Goal: Task Accomplishment & Management: Use online tool/utility

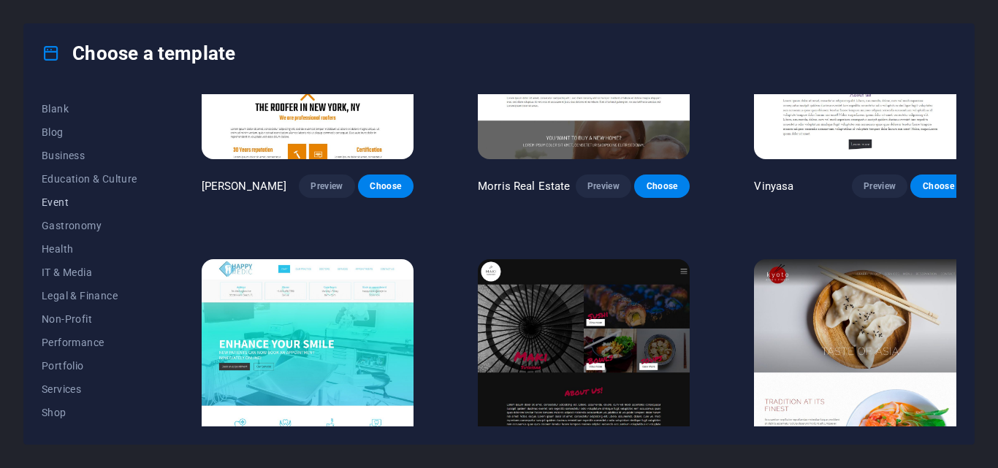
scroll to position [219, 0]
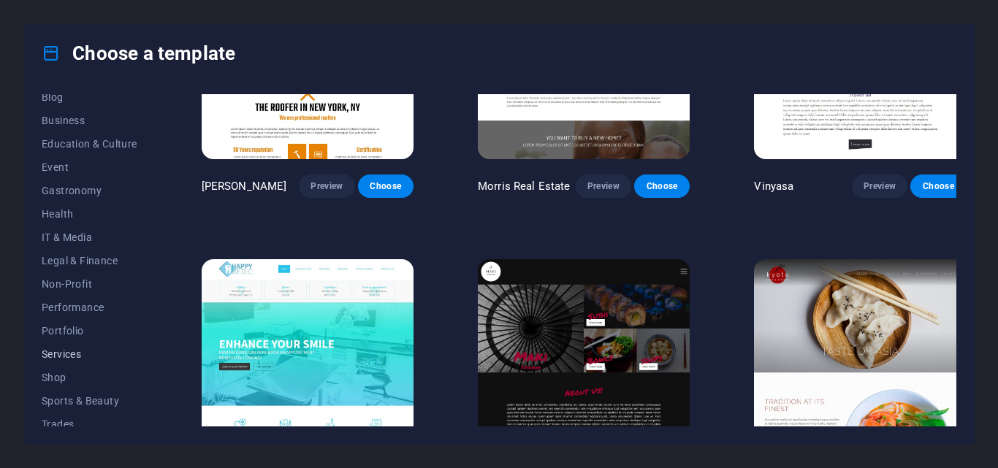
click at [77, 351] on span "Services" at bounding box center [90, 354] width 96 height 12
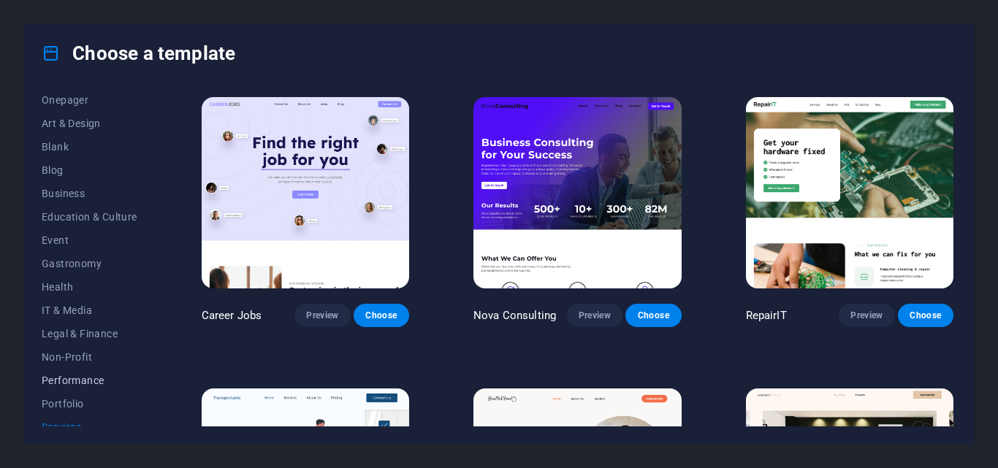
scroll to position [73, 0]
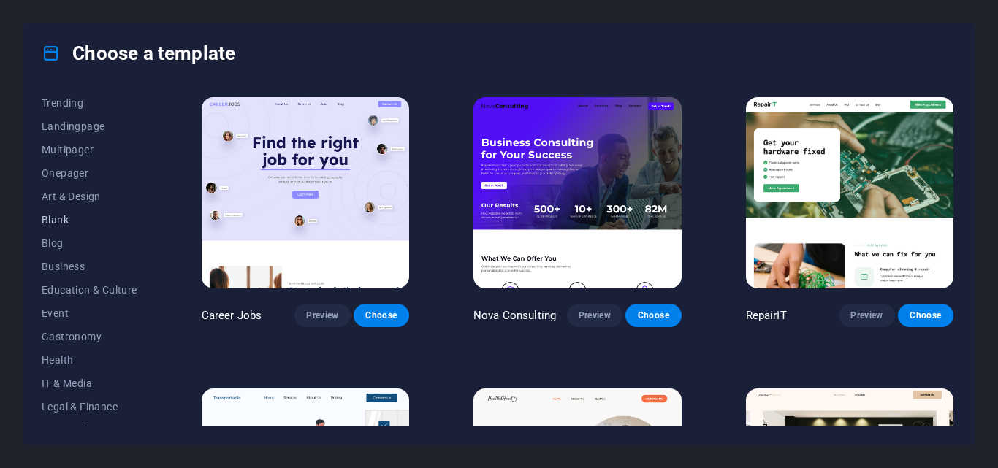
click at [93, 218] on span "Blank" at bounding box center [90, 220] width 96 height 12
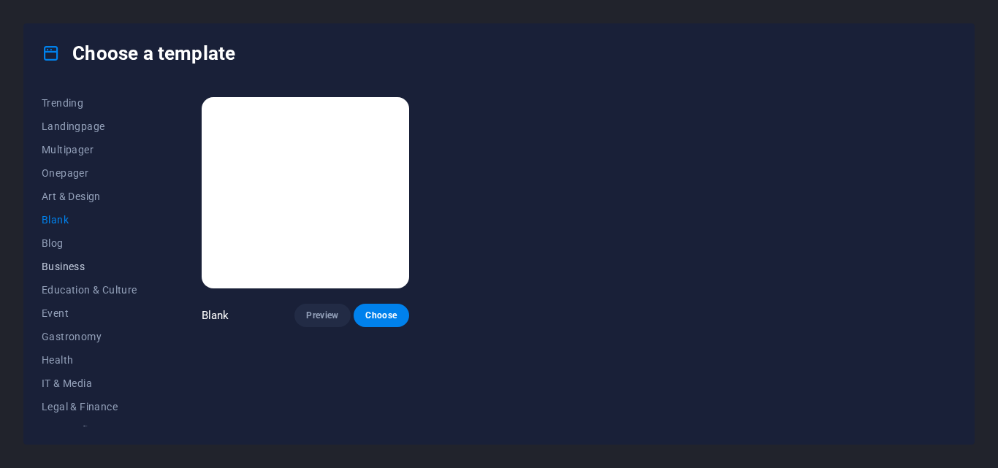
click at [102, 261] on button "Business" at bounding box center [90, 266] width 96 height 23
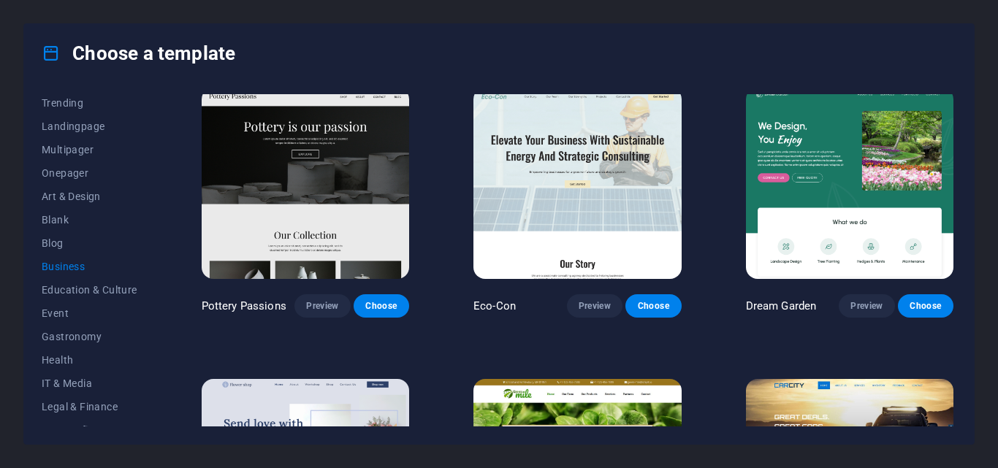
scroll to position [0, 0]
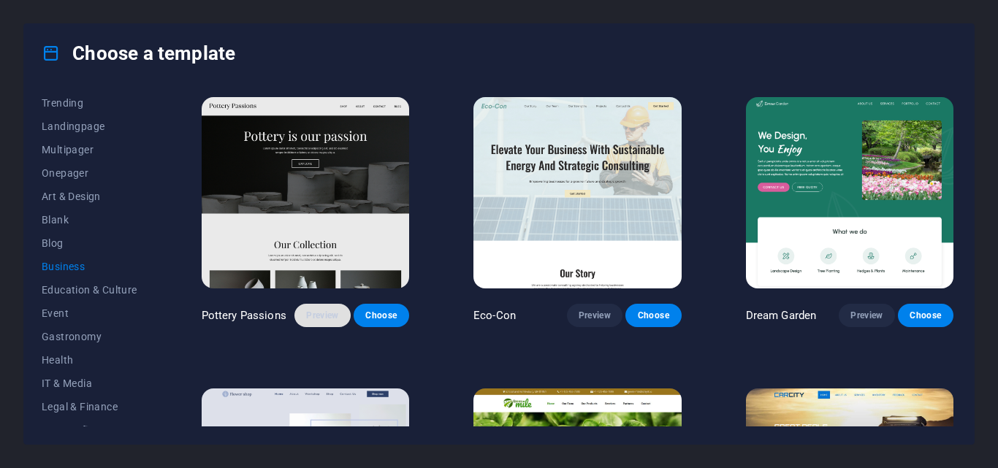
click at [331, 305] on button "Preview" at bounding box center [322, 315] width 56 height 23
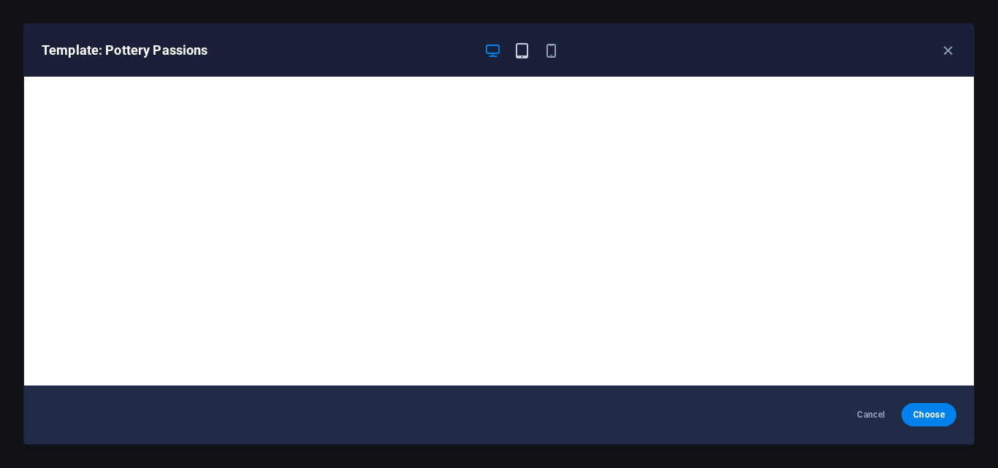
click at [514, 55] on icon "button" at bounding box center [521, 50] width 17 height 17
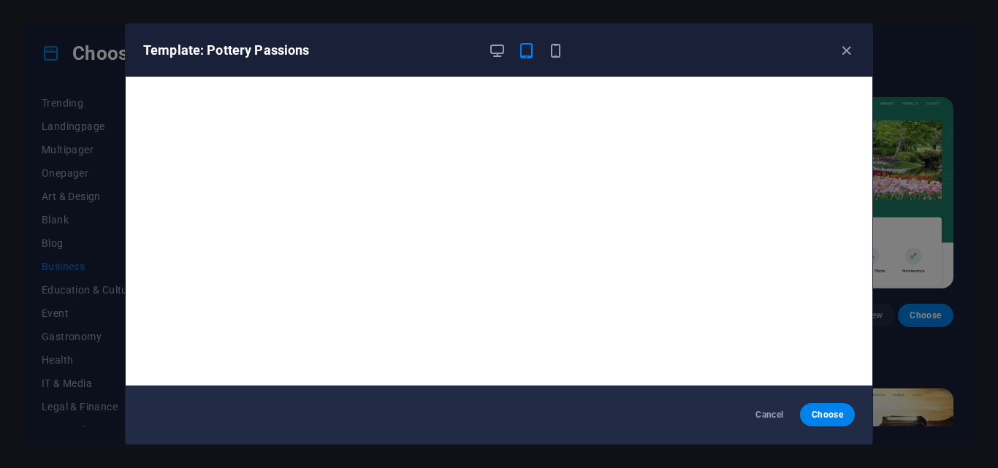
click at [545, 52] on div at bounding box center [526, 51] width 76 height 18
click at [555, 54] on icon "button" at bounding box center [555, 50] width 17 height 17
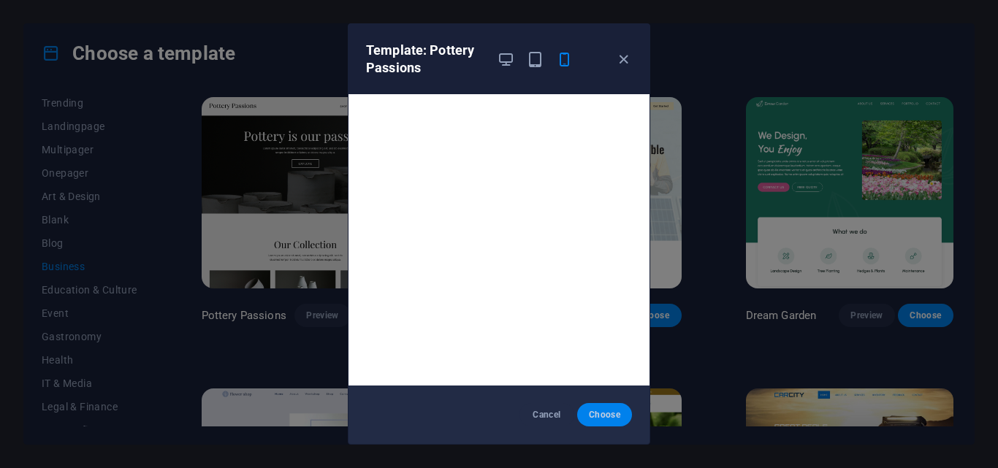
click at [591, 408] on button "Choose" at bounding box center [604, 414] width 55 height 23
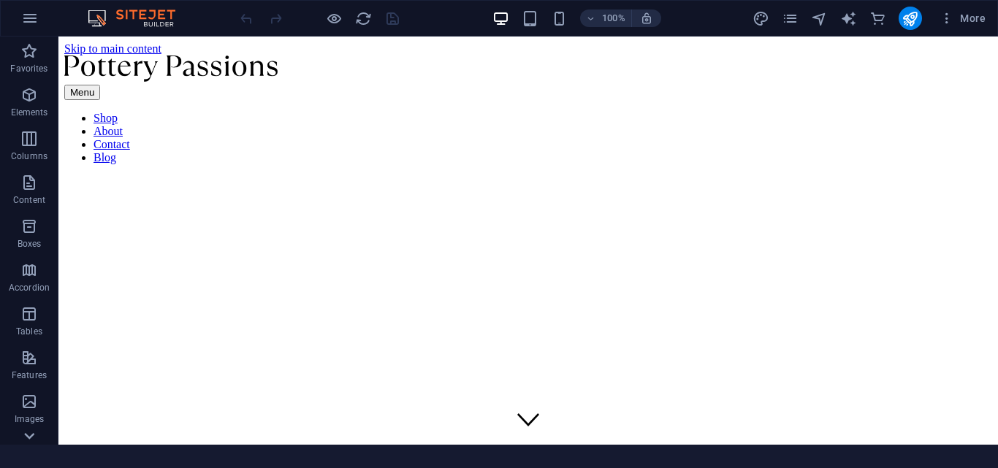
click at [29, 438] on icon at bounding box center [29, 436] width 10 height 7
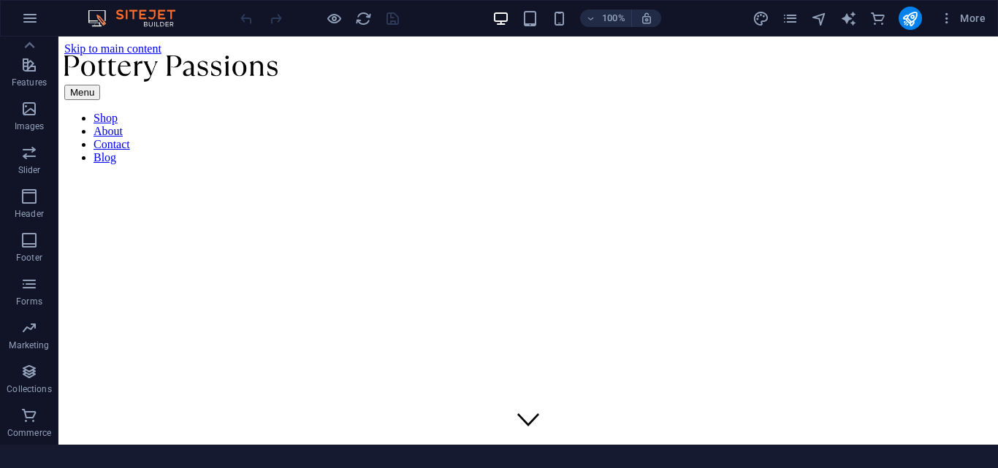
click at [29, 438] on p "Commerce" at bounding box center [29, 433] width 44 height 12
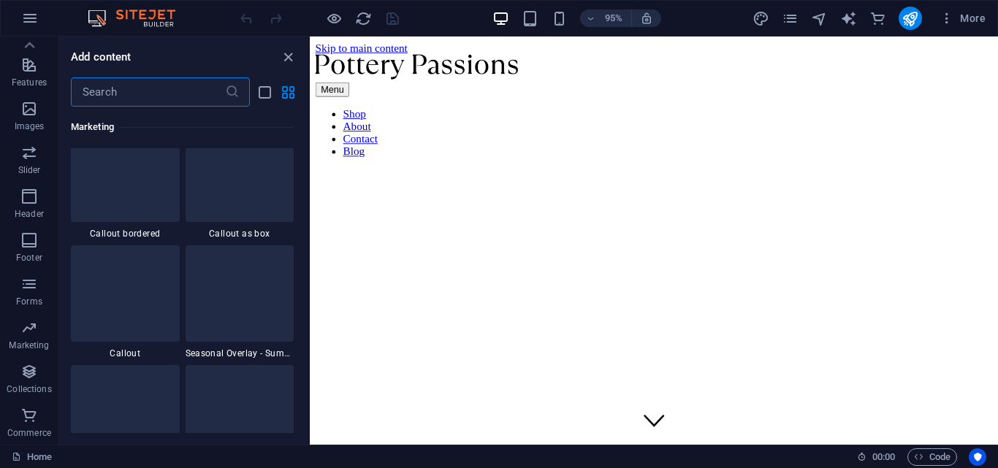
scroll to position [14074, 0]
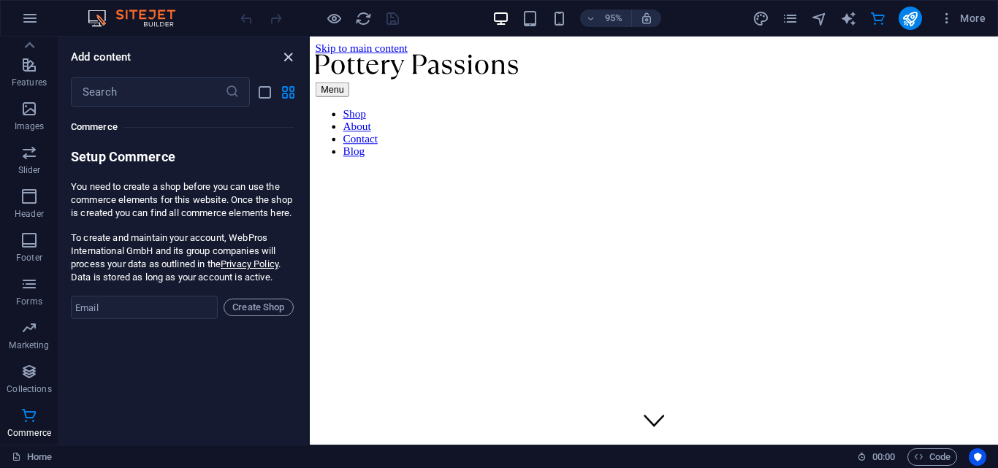
click at [291, 55] on icon "close panel" at bounding box center [288, 57] width 17 height 17
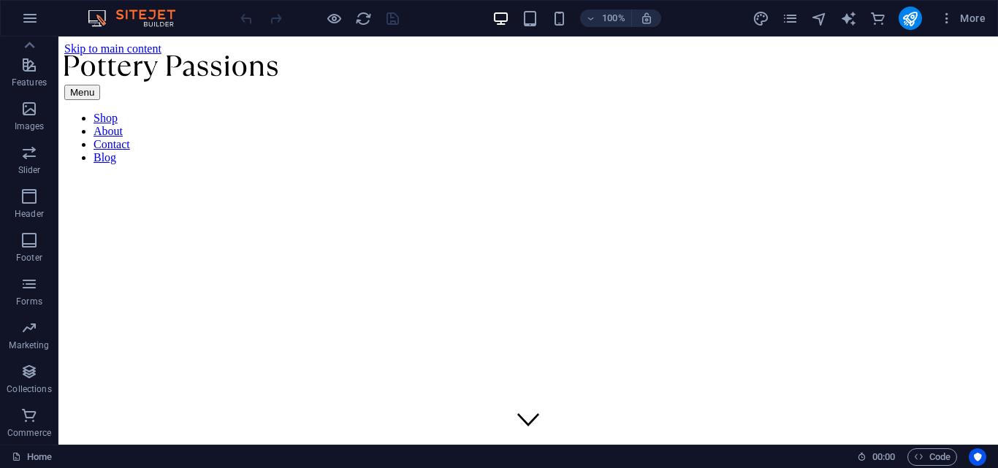
click at [383, 21] on div at bounding box center [319, 18] width 164 height 23
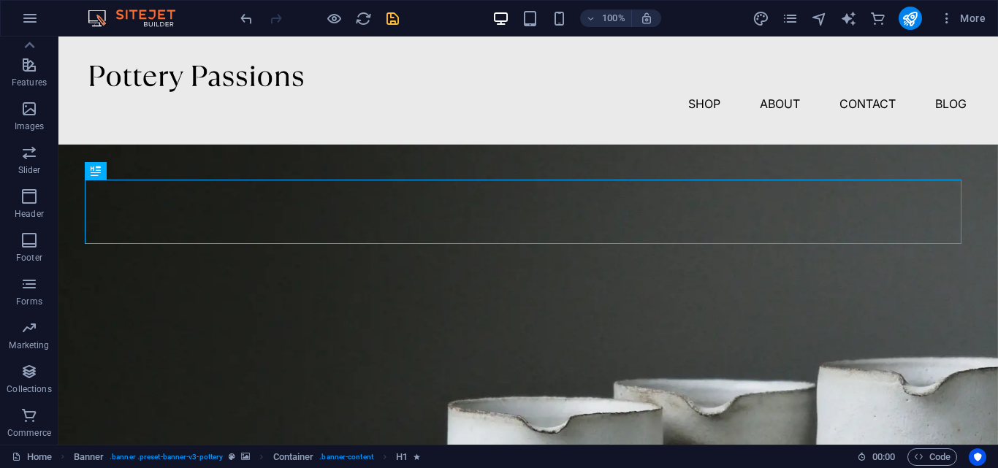
click at [395, 20] on icon "save" at bounding box center [392, 18] width 17 height 17
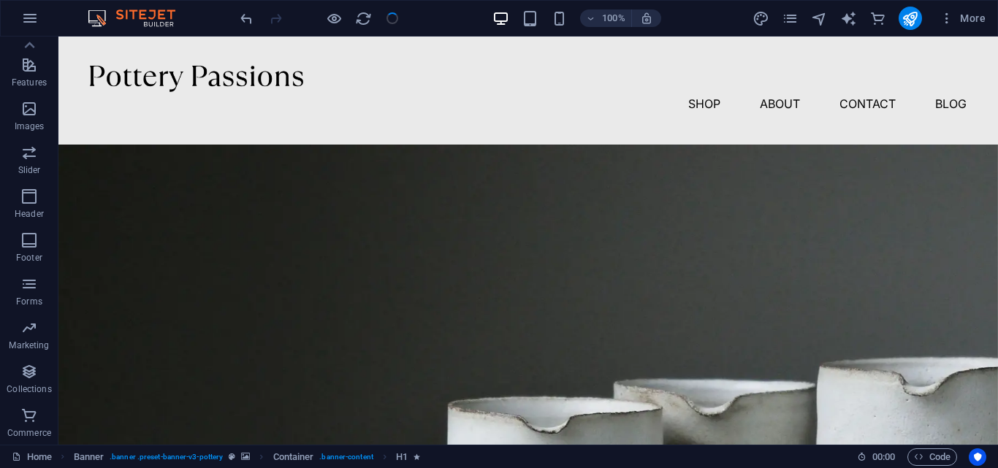
checkbox input "false"
click at [949, 6] on div "100% More" at bounding box center [499, 18] width 996 height 35
click at [949, 10] on button "More" at bounding box center [962, 18] width 58 height 23
